Goal: Information Seeking & Learning: Learn about a topic

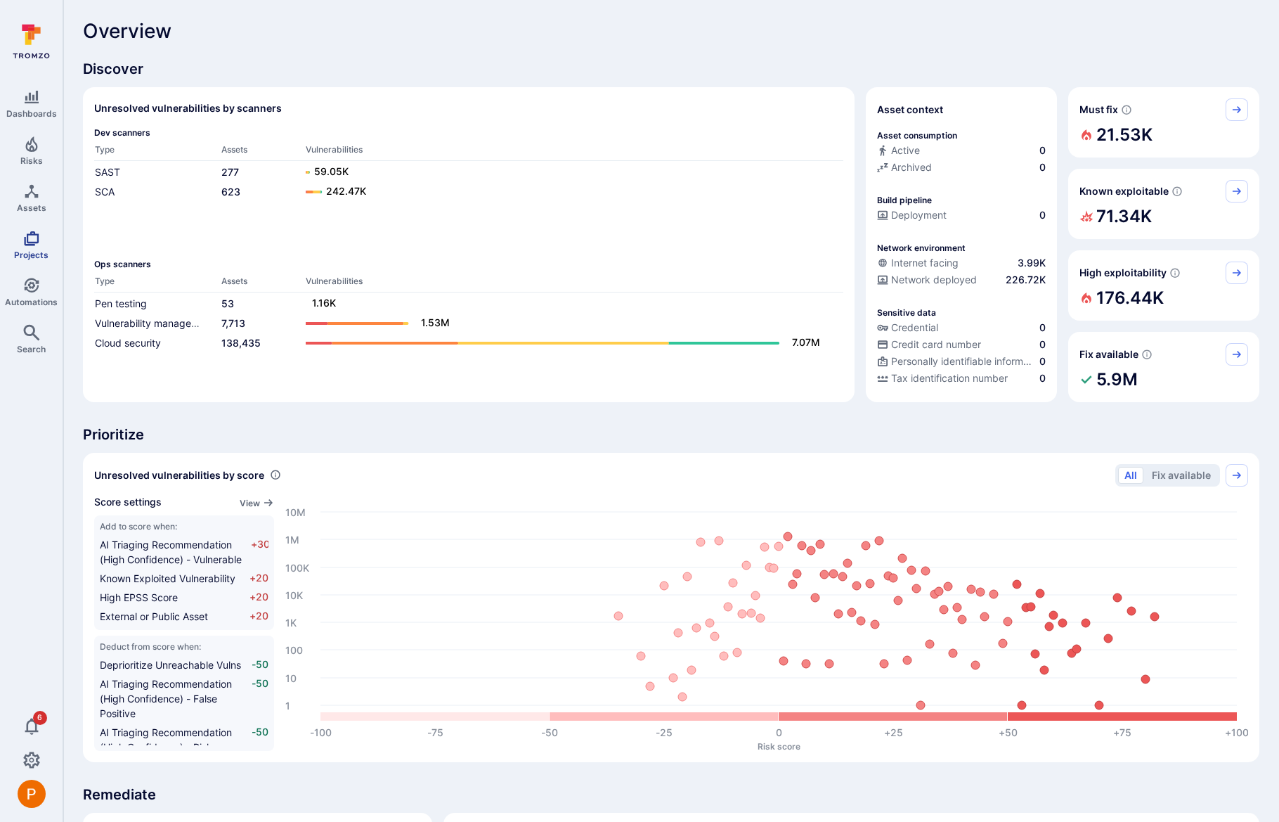
click at [37, 243] on icon "Projects" at bounding box center [31, 238] width 15 height 15
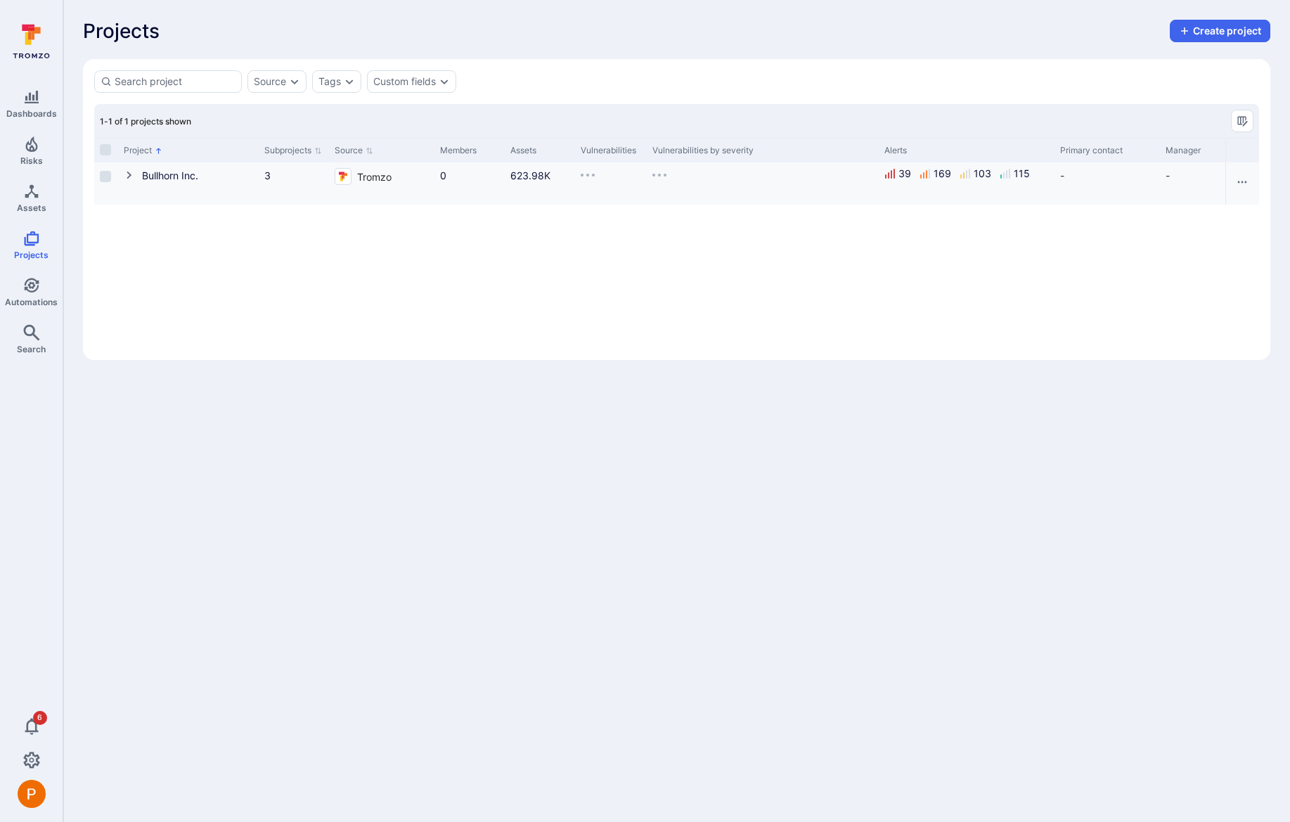
click at [127, 181] on button "Cell for Project" at bounding box center [133, 176] width 18 height 16
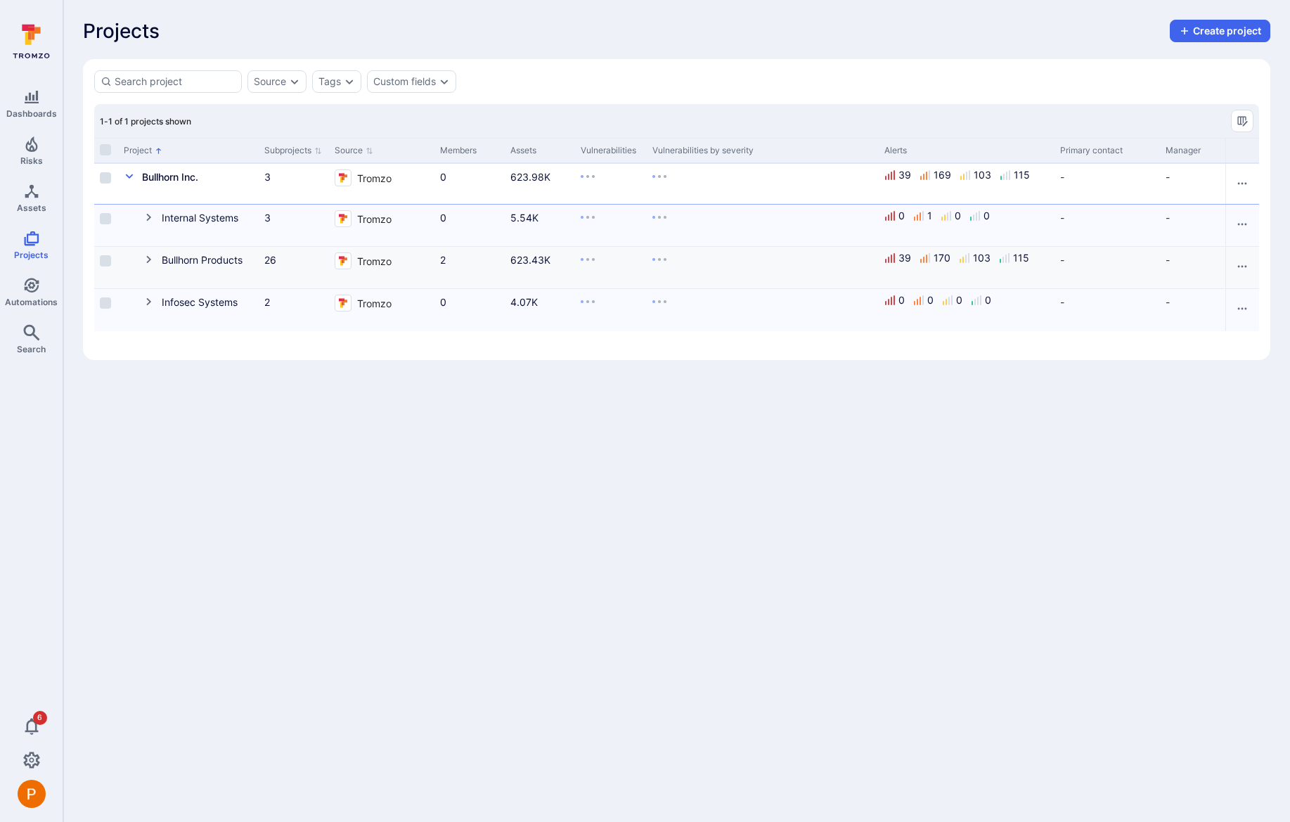
click at [148, 267] on button "Cell for Project" at bounding box center [152, 260] width 18 height 16
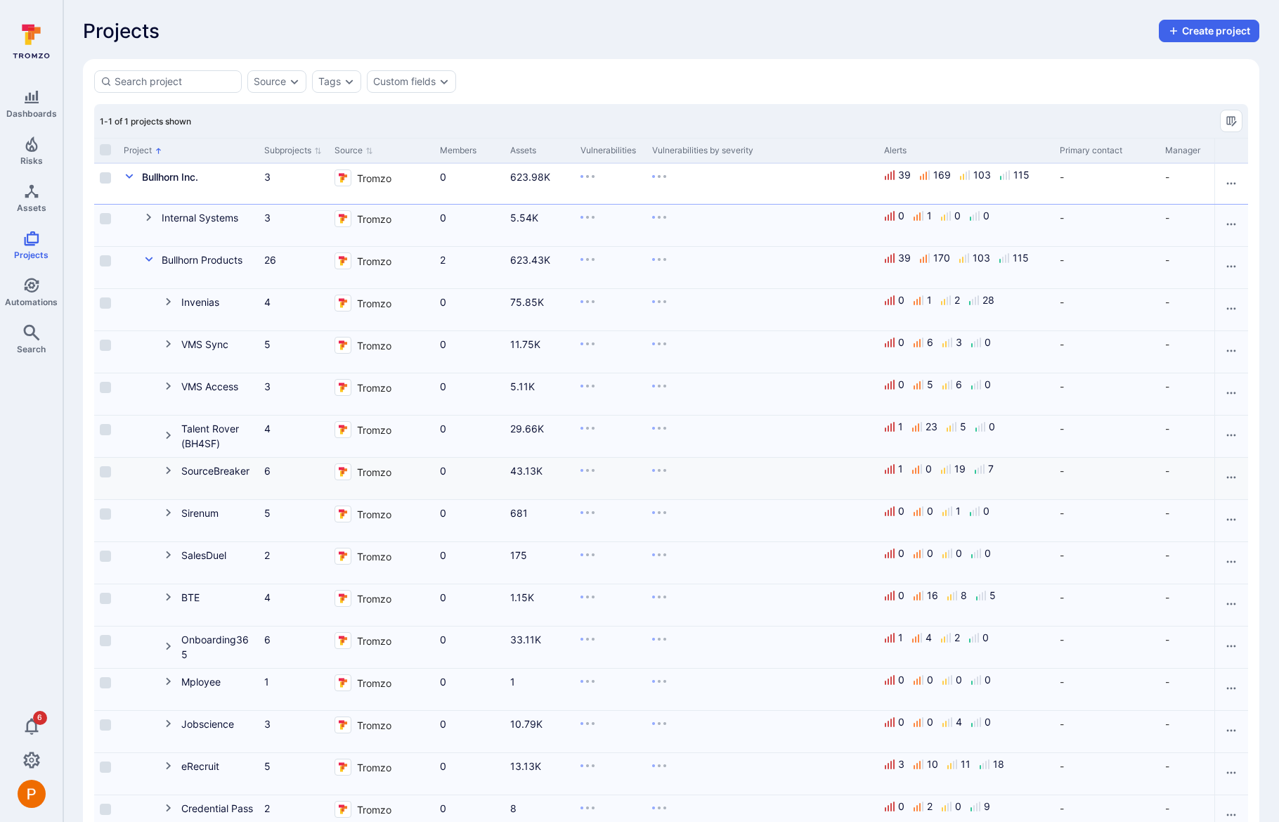
click at [174, 475] on icon "Cell for Project" at bounding box center [168, 470] width 11 height 11
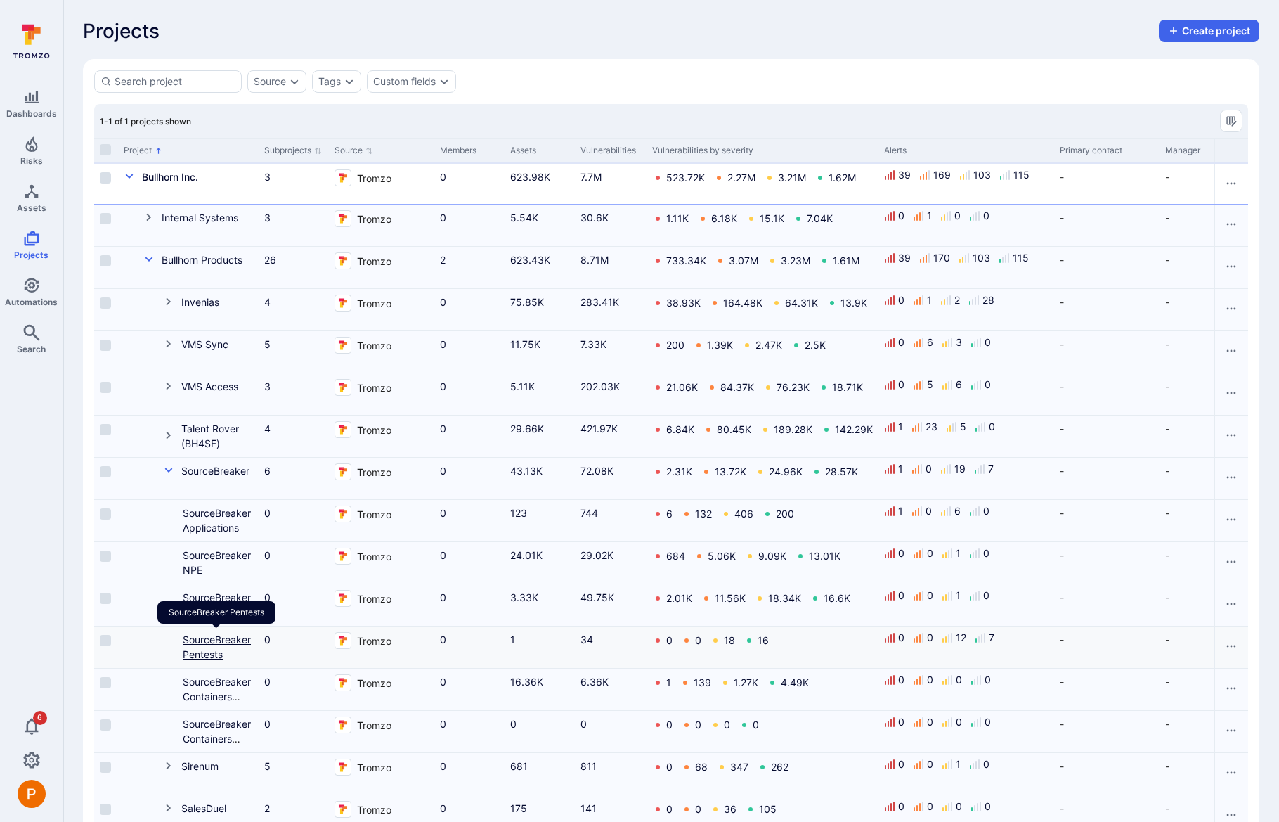
click at [196, 654] on link "SourceBreaker Pentests" at bounding box center [217, 646] width 68 height 27
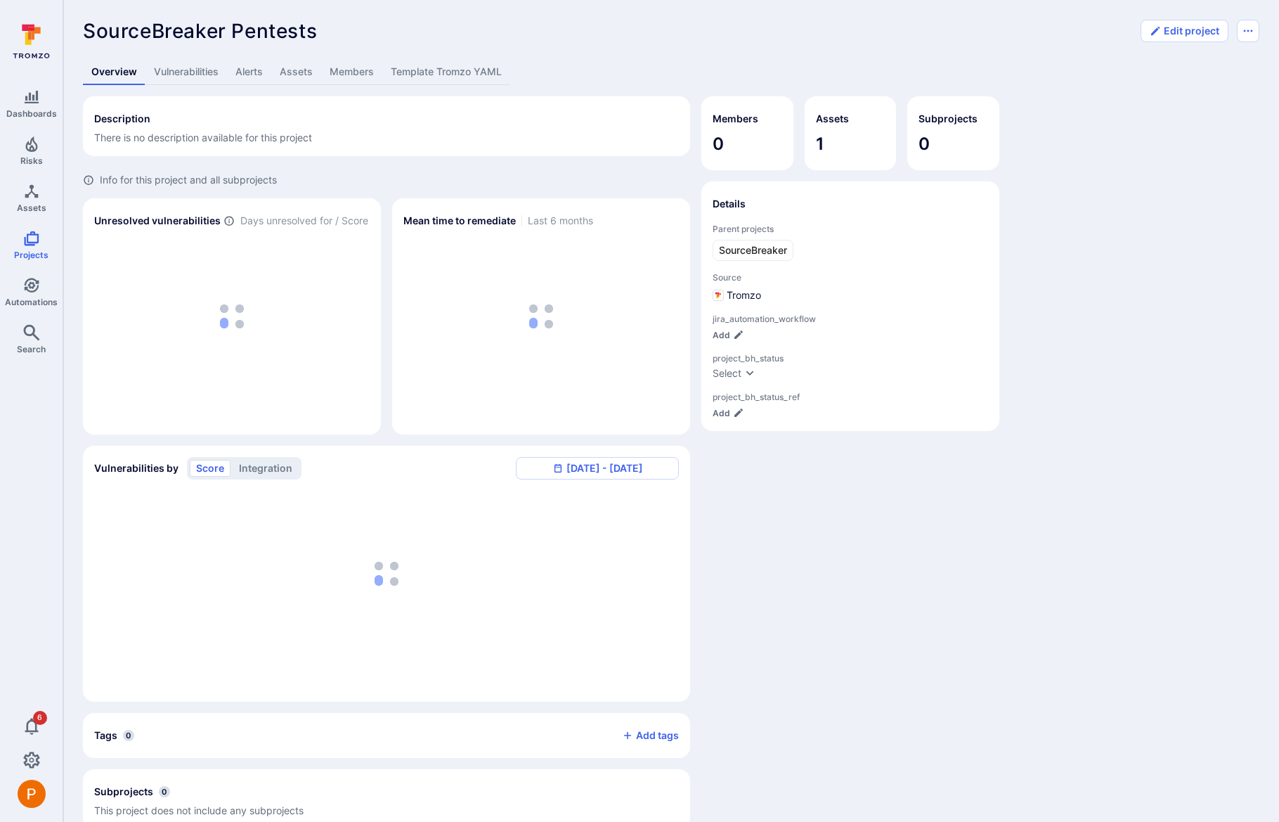
click at [253, 78] on link "Alerts" at bounding box center [249, 72] width 44 height 26
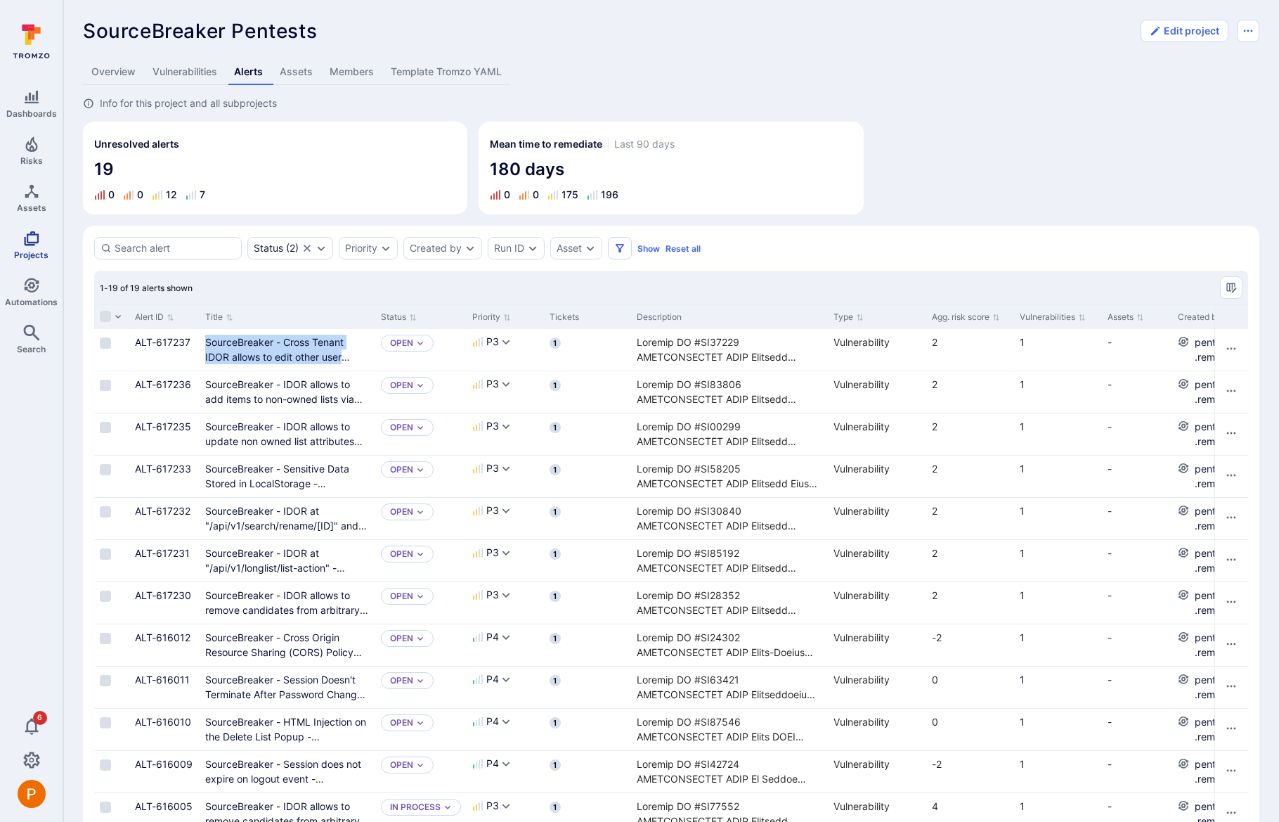
click at [29, 236] on icon "Projects" at bounding box center [31, 238] width 17 height 17
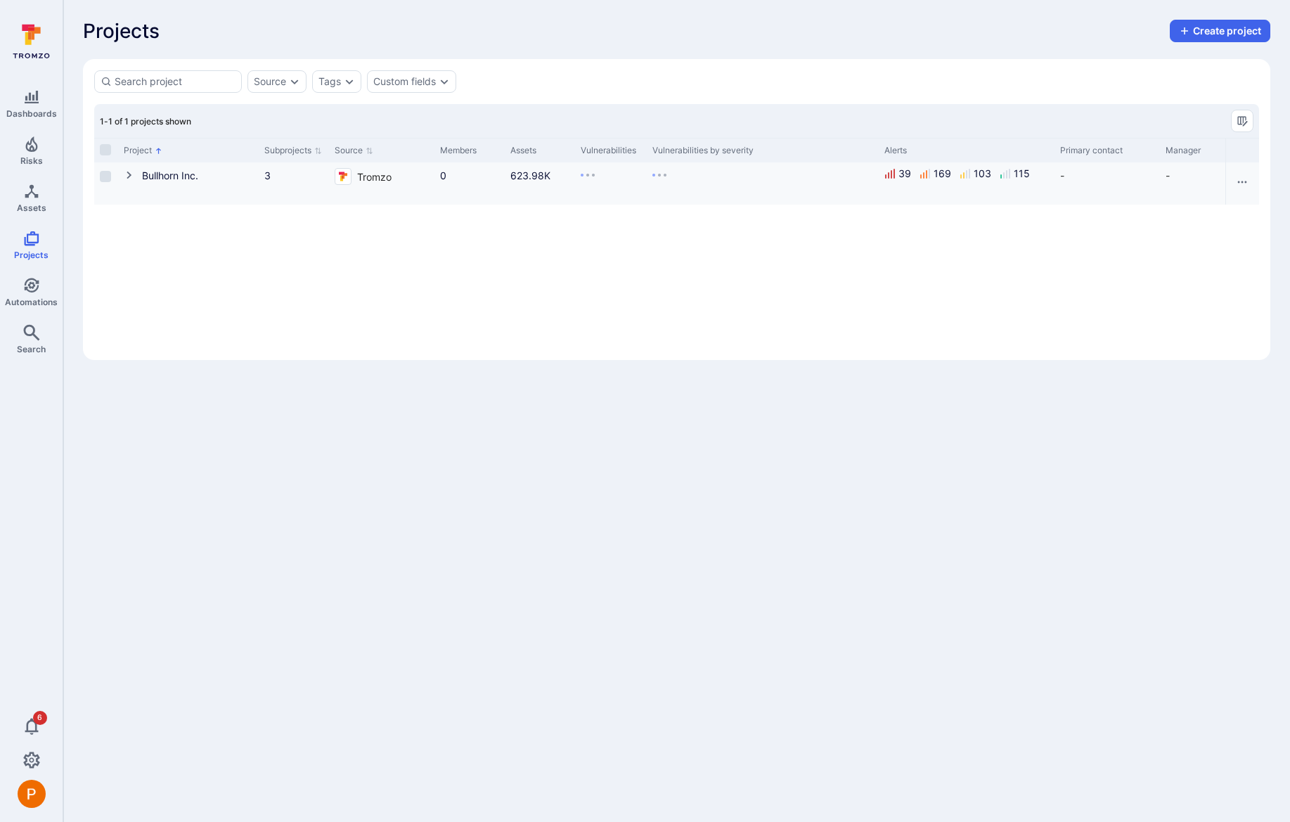
click at [129, 176] on icon "Cell for Project" at bounding box center [129, 176] width 5 height 8
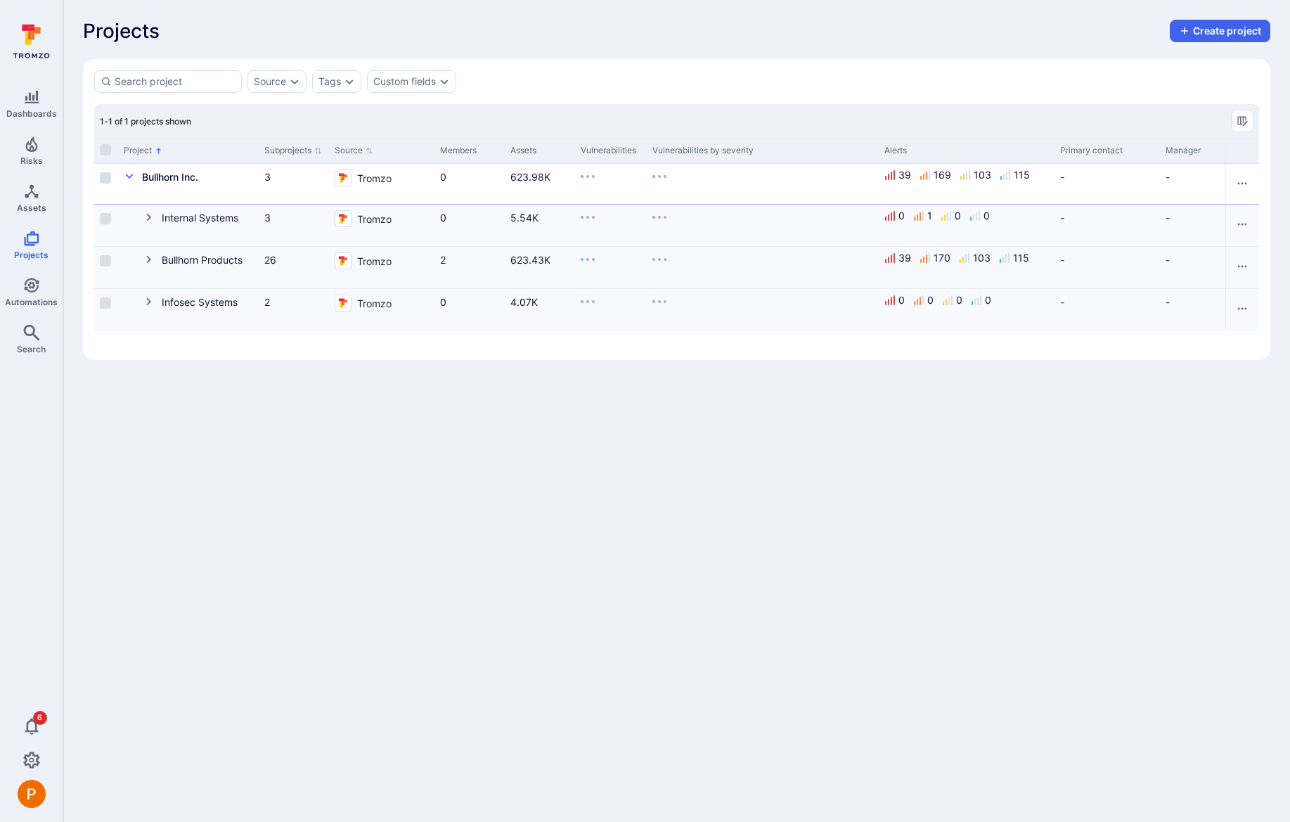
click at [146, 263] on icon "Cell for Project" at bounding box center [148, 259] width 11 height 11
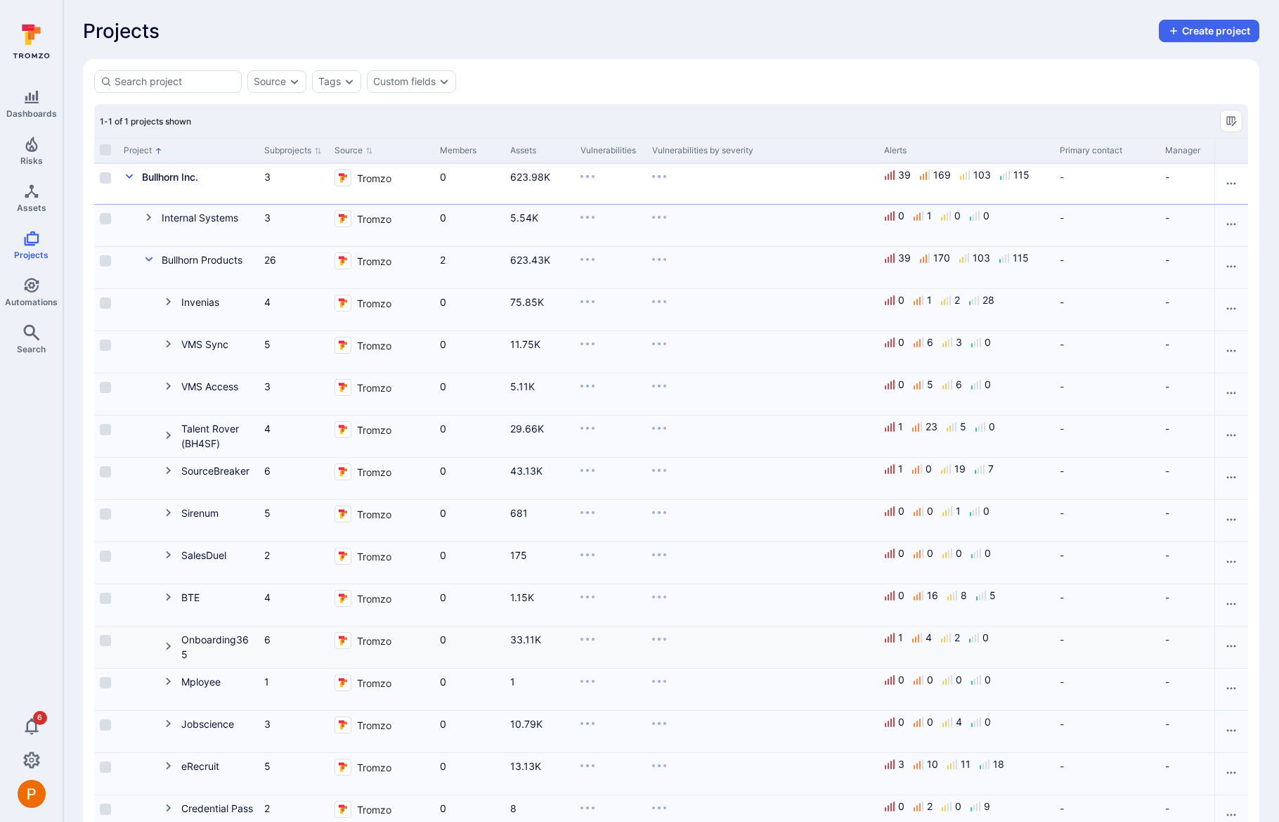
click at [168, 636] on button "Cell for Project" at bounding box center [172, 647] width 18 height 30
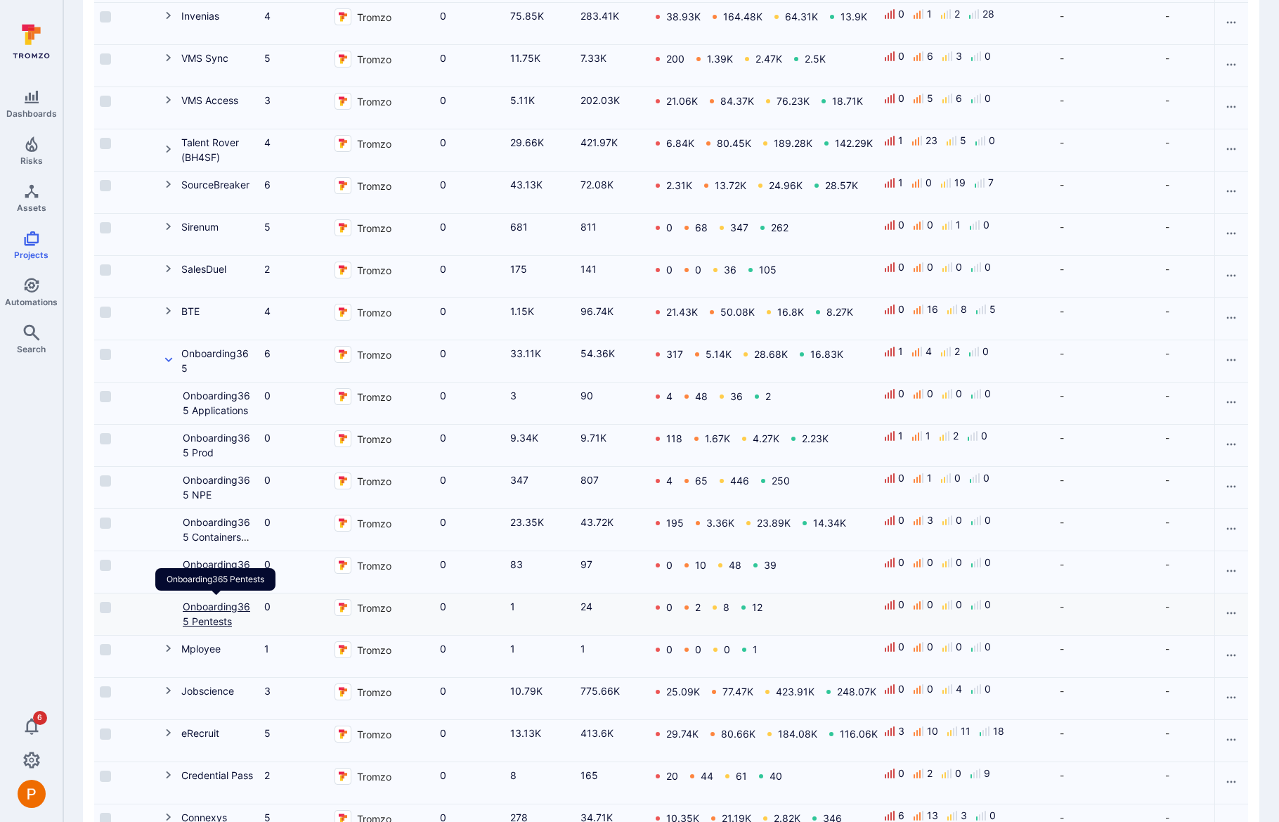
click at [207, 619] on link "Onboarding365 Pentests" at bounding box center [216, 613] width 67 height 27
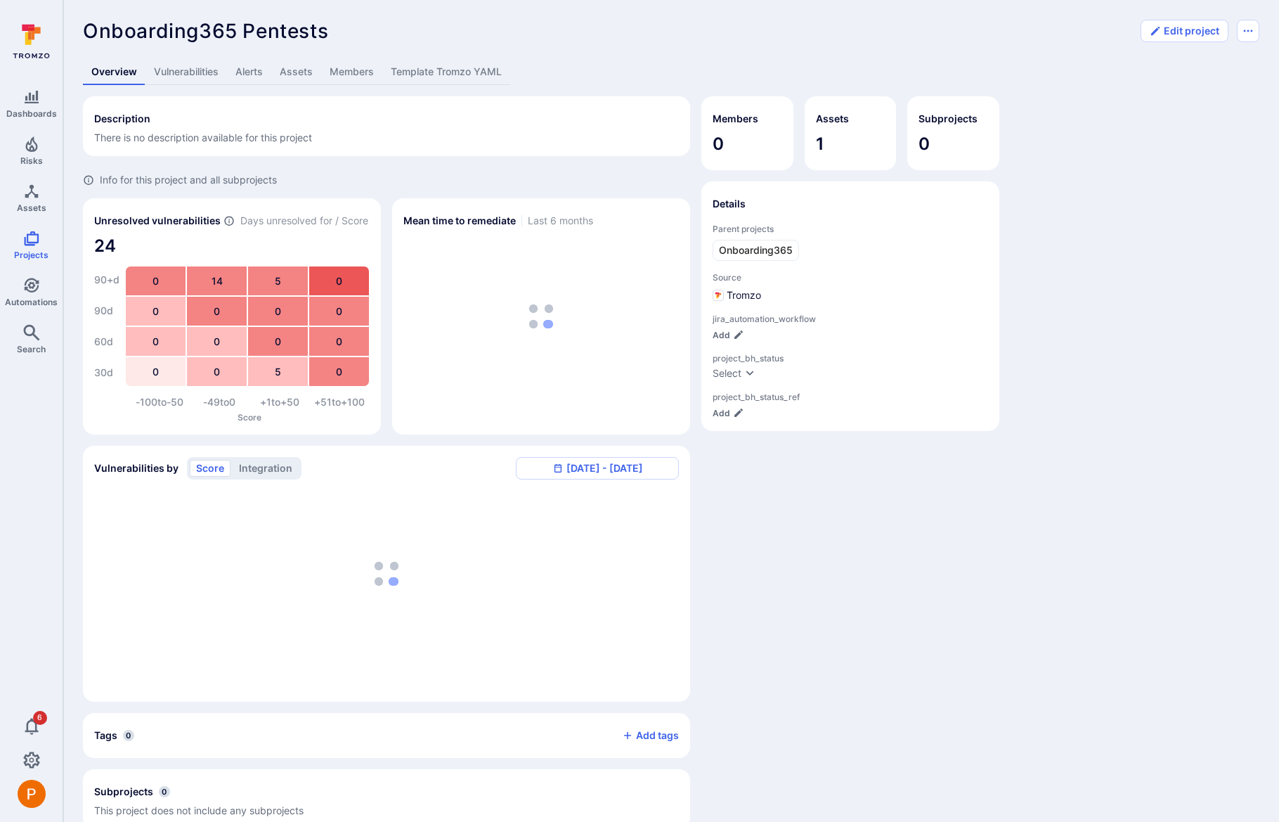
click at [202, 70] on link "Vulnerabilities" at bounding box center [187, 72] width 82 height 26
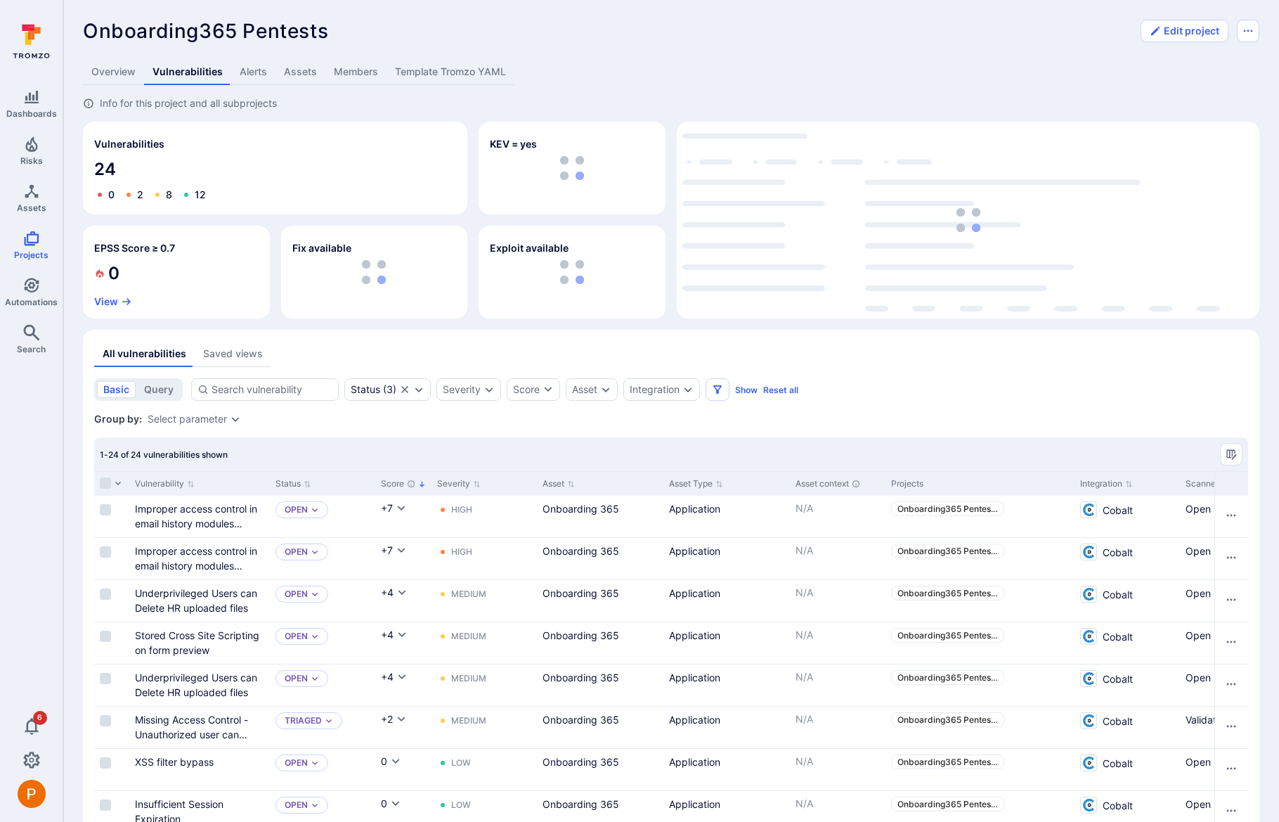
click at [259, 79] on link "Alerts" at bounding box center [253, 72] width 44 height 26
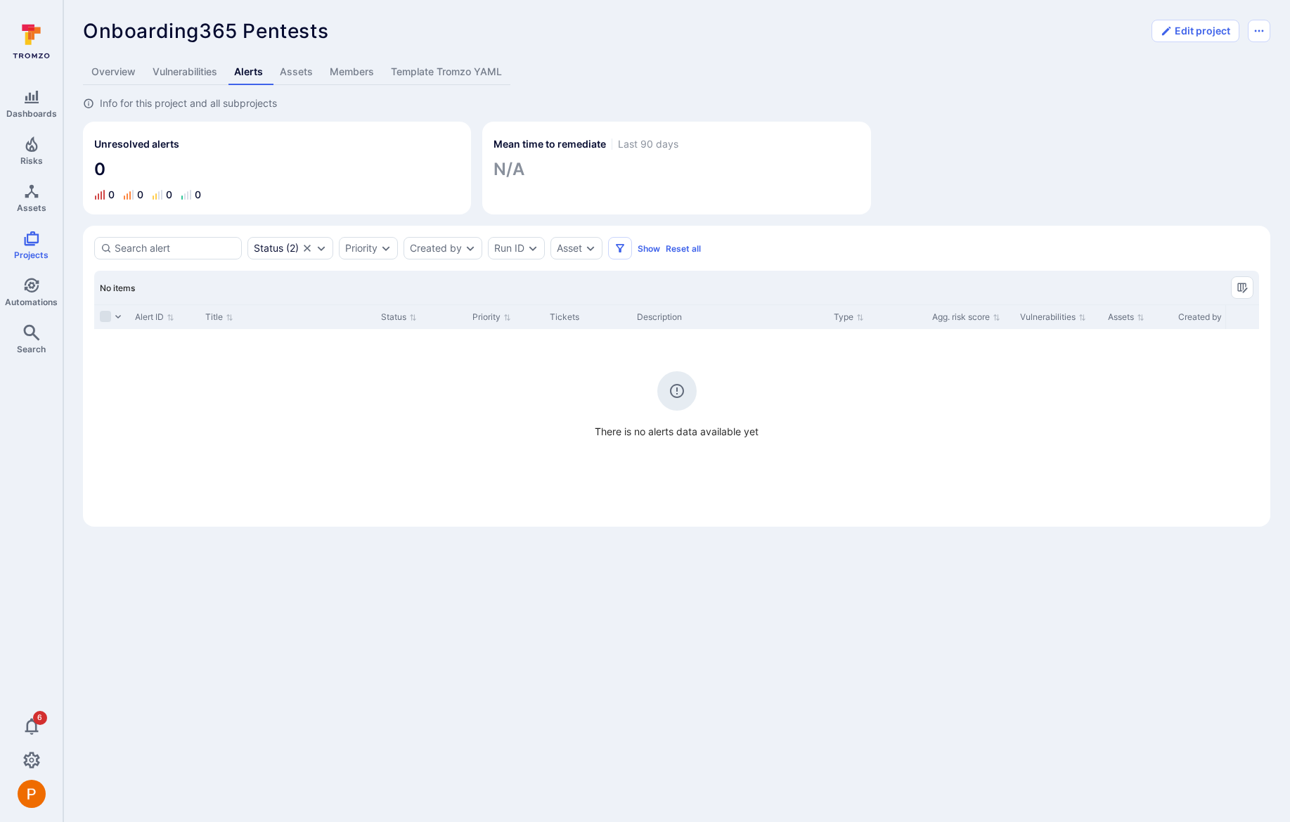
click at [183, 71] on link "Vulnerabilities" at bounding box center [185, 72] width 82 height 26
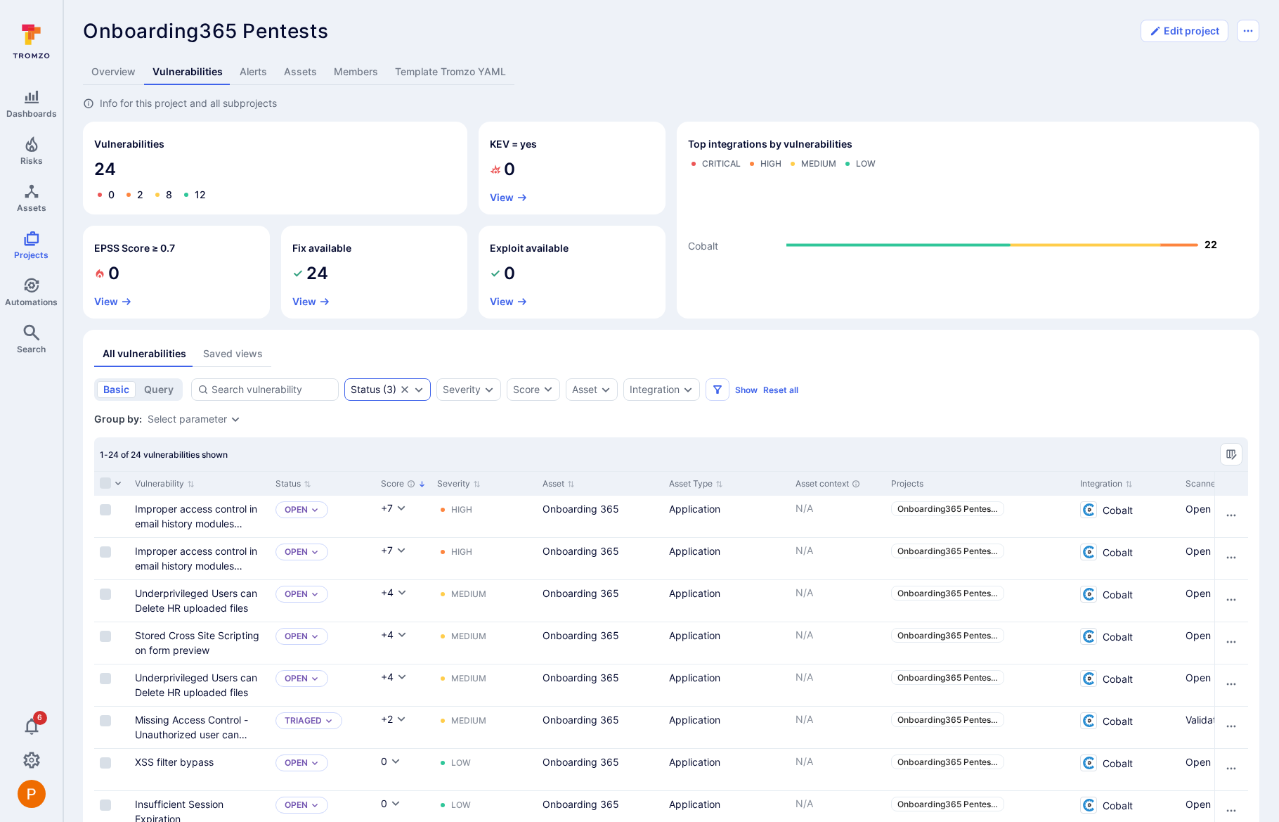
click at [420, 393] on icon "Expand dropdown" at bounding box center [418, 389] width 11 height 11
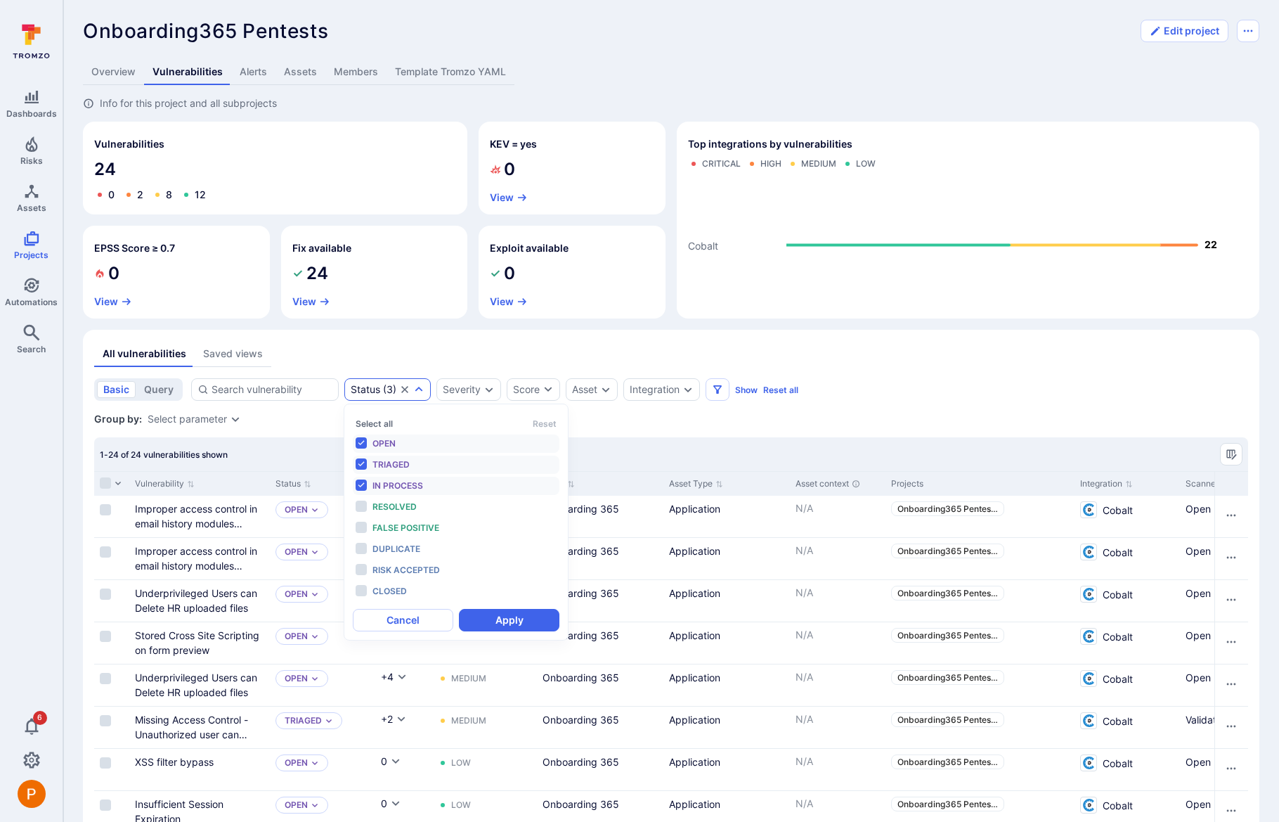
scroll to position [11, 0]
click at [263, 451] on div "1-24 of 24 vulnerabilities shown" at bounding box center [671, 454] width 1154 height 34
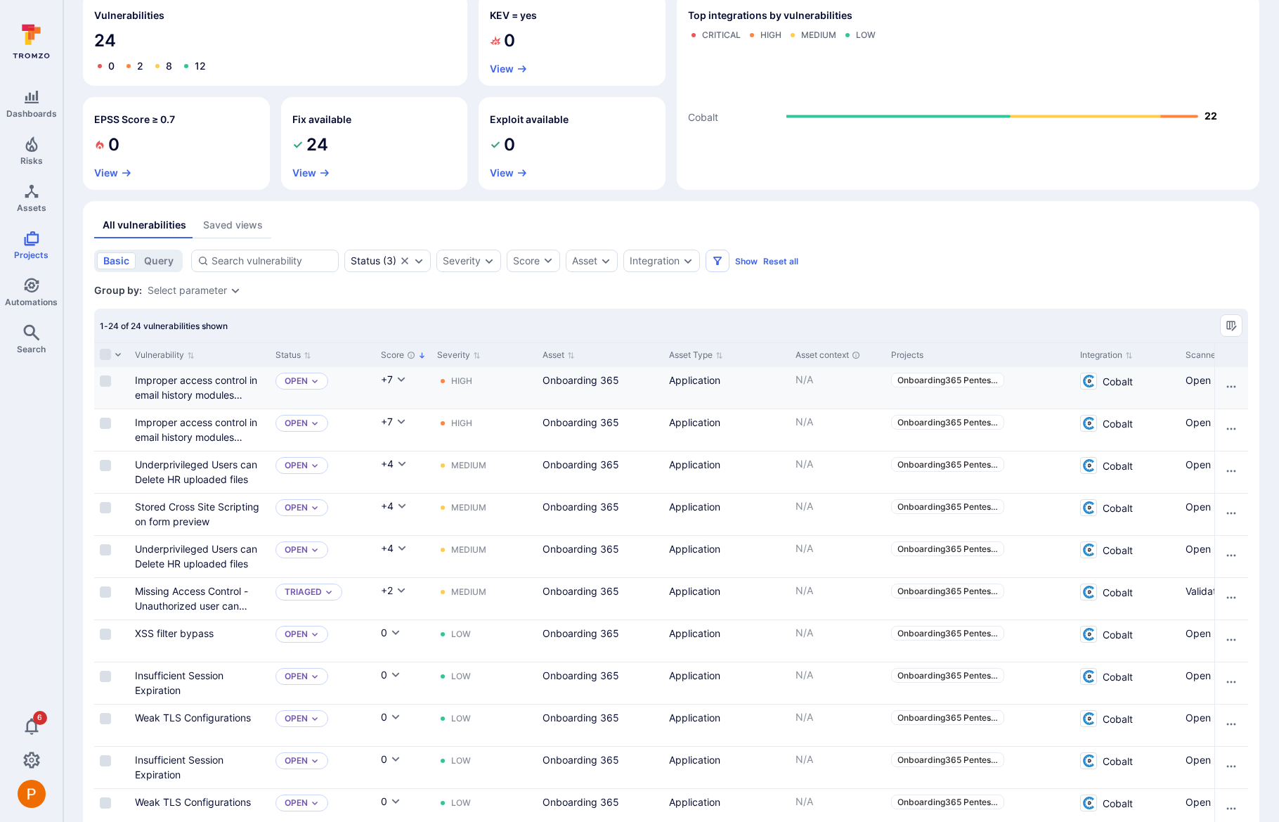
scroll to position [0, 0]
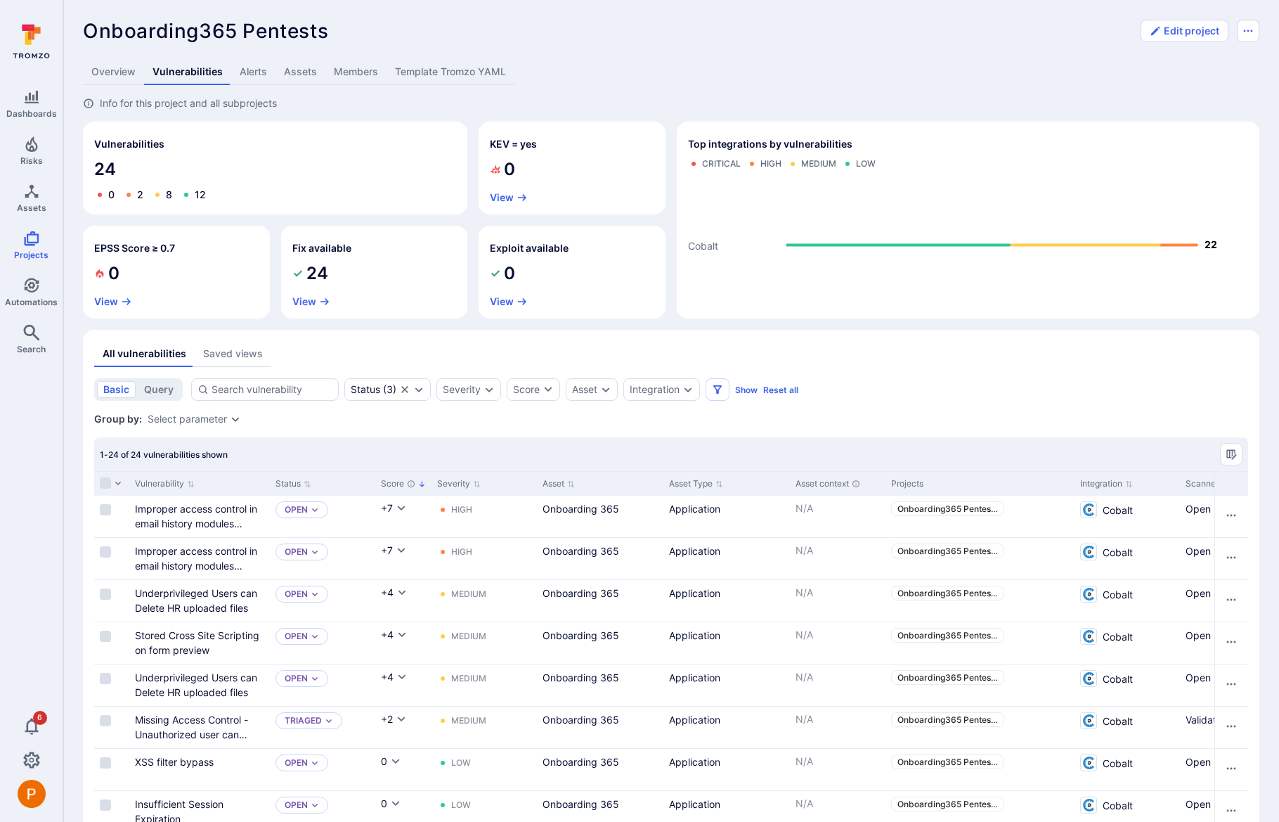
click at [114, 82] on link "Overview" at bounding box center [113, 72] width 61 height 26
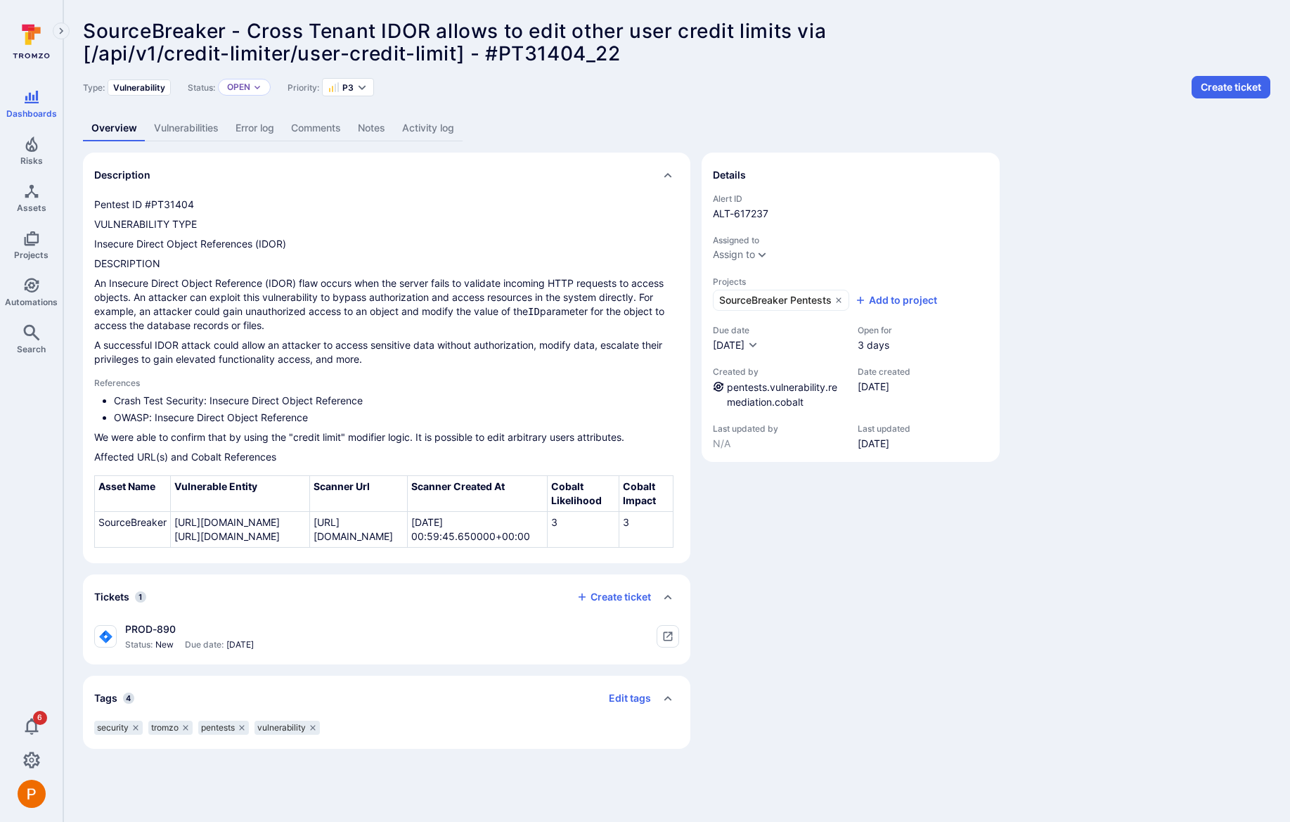
click at [333, 636] on div "PROD-890 Status: New Due date: [DATE]" at bounding box center [386, 636] width 585 height 28
click at [666, 640] on icon "tickets card" at bounding box center [668, 636] width 9 height 9
